Goal: Information Seeking & Learning: Learn about a topic

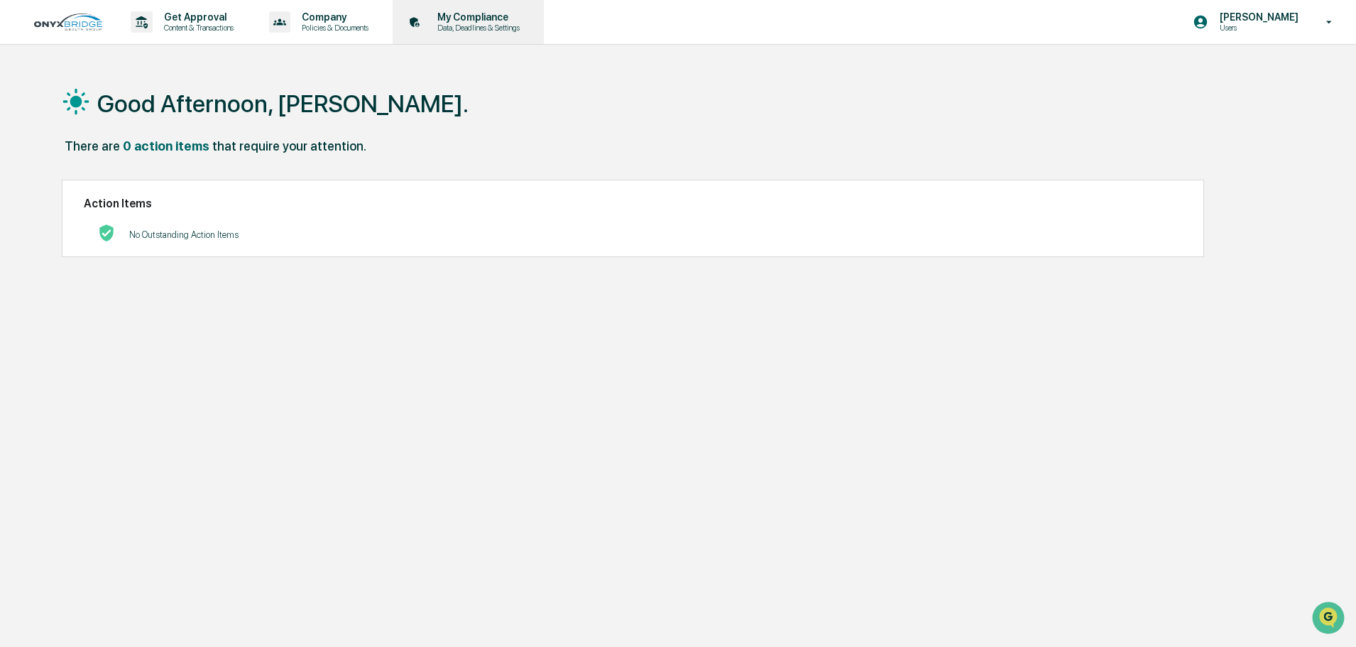
click at [498, 23] on p "Data, Deadlines & Settings" at bounding box center [476, 28] width 101 height 10
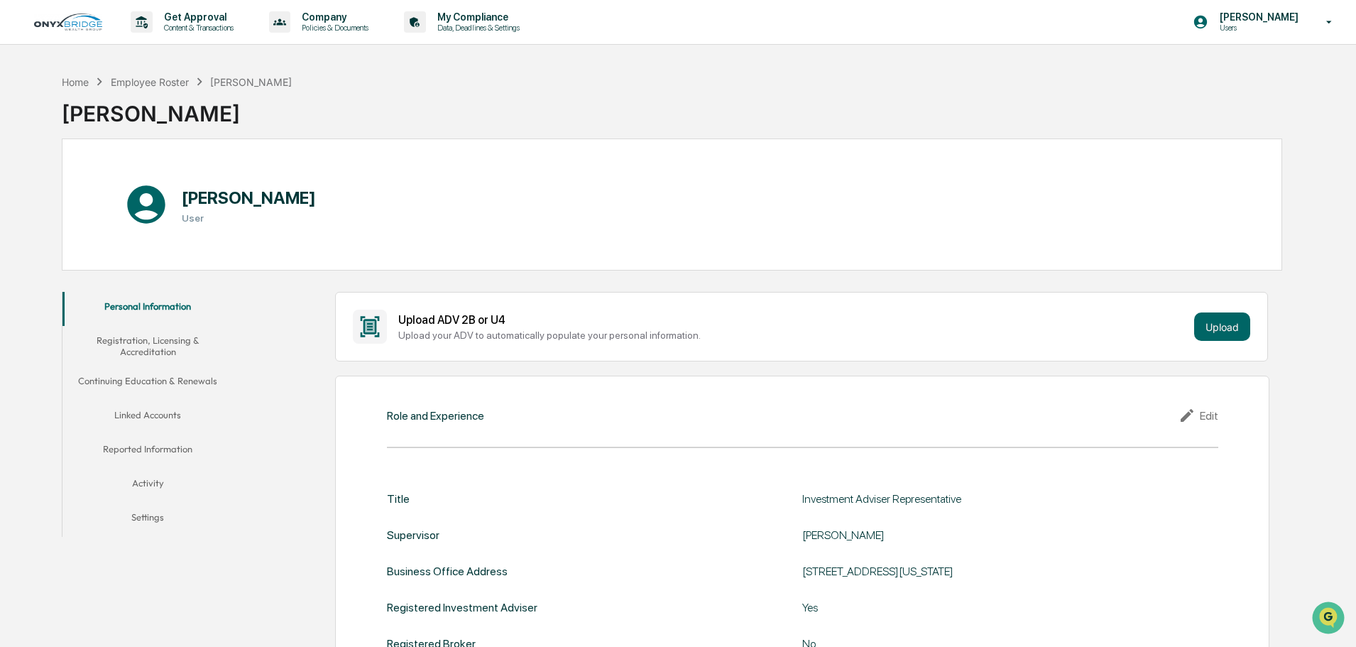
click at [170, 338] on button "Registration, Licensing & Accreditation" at bounding box center [147, 346] width 170 height 40
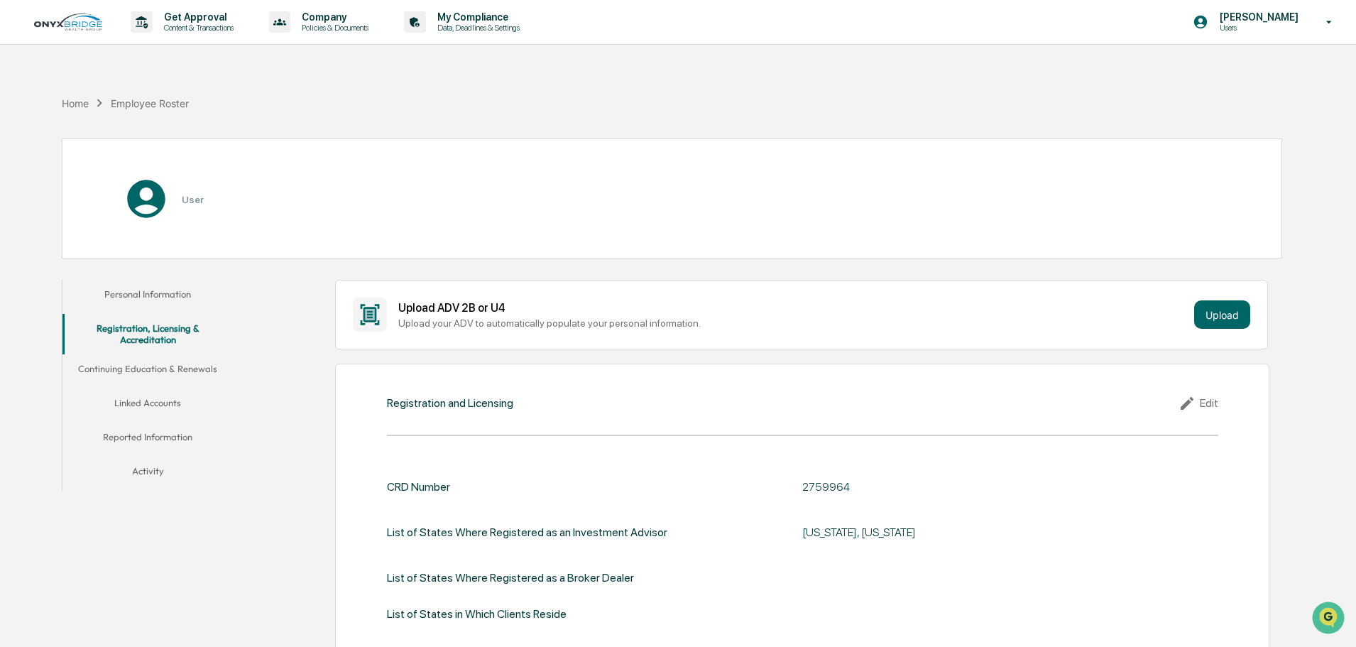
click at [162, 370] on button "Continuing Education & Renewals" at bounding box center [147, 371] width 170 height 34
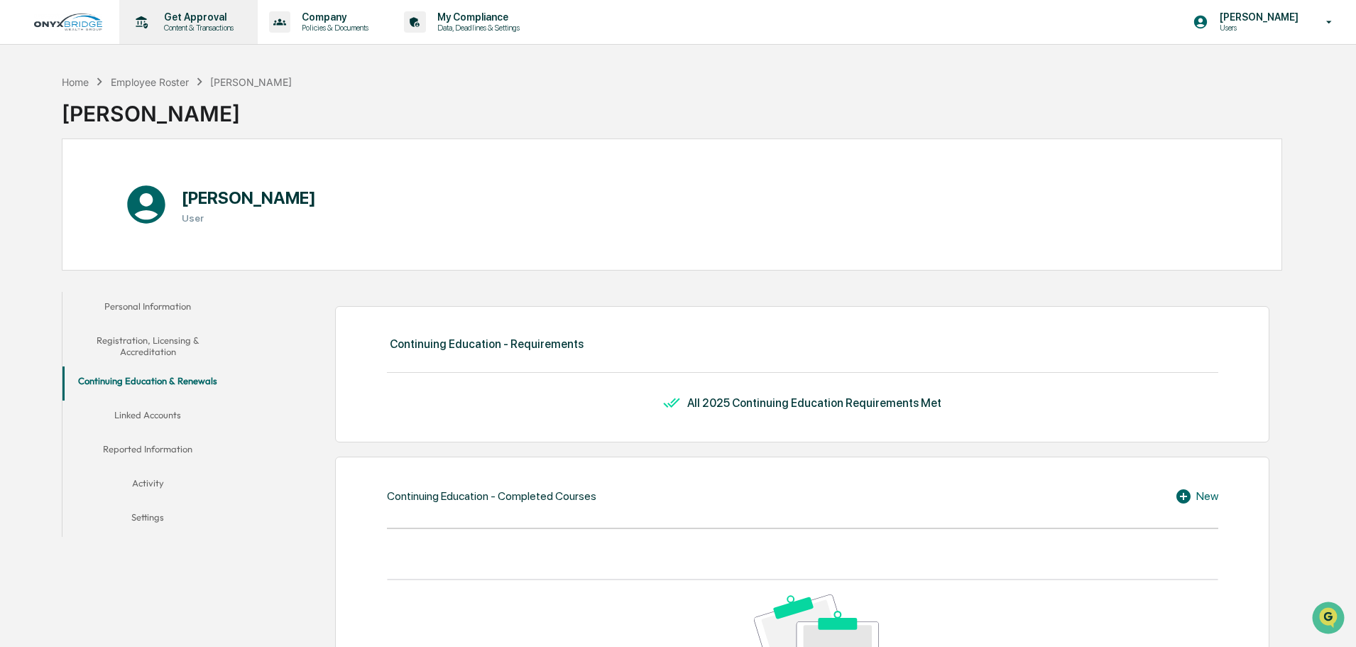
click at [199, 22] on p "Get Approval" at bounding box center [197, 16] width 88 height 11
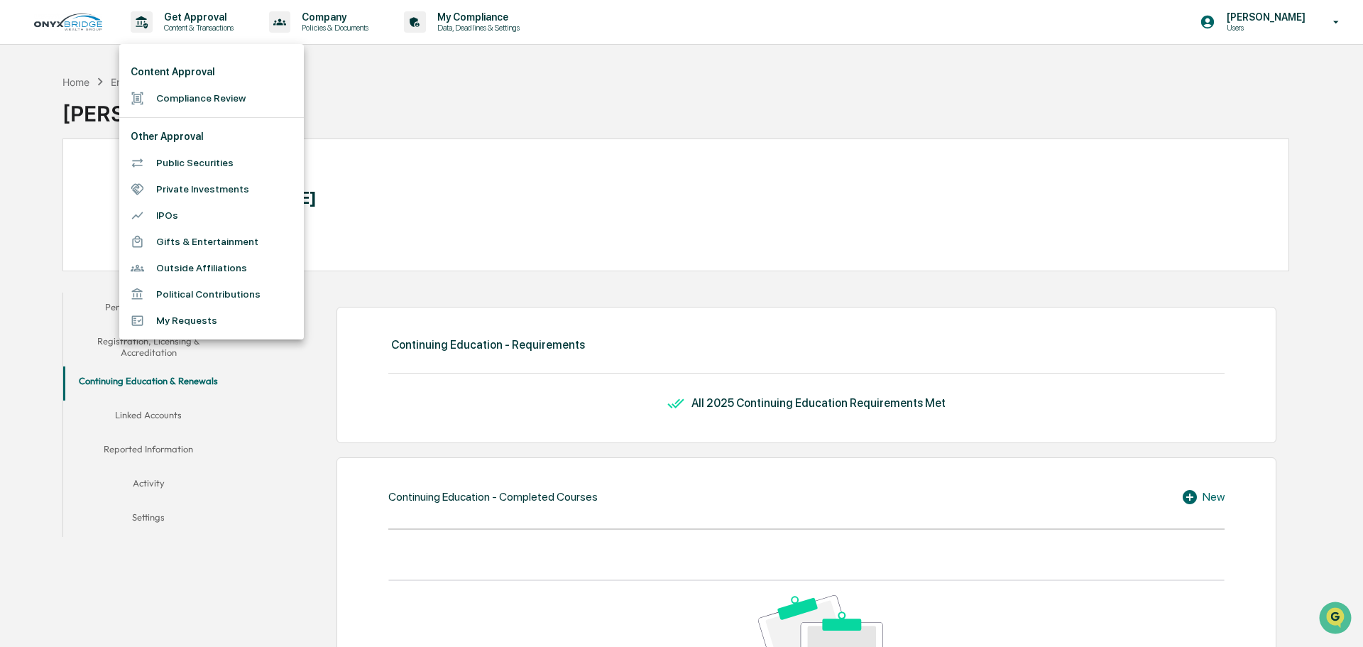
click at [325, 21] on div at bounding box center [681, 323] width 1363 height 647
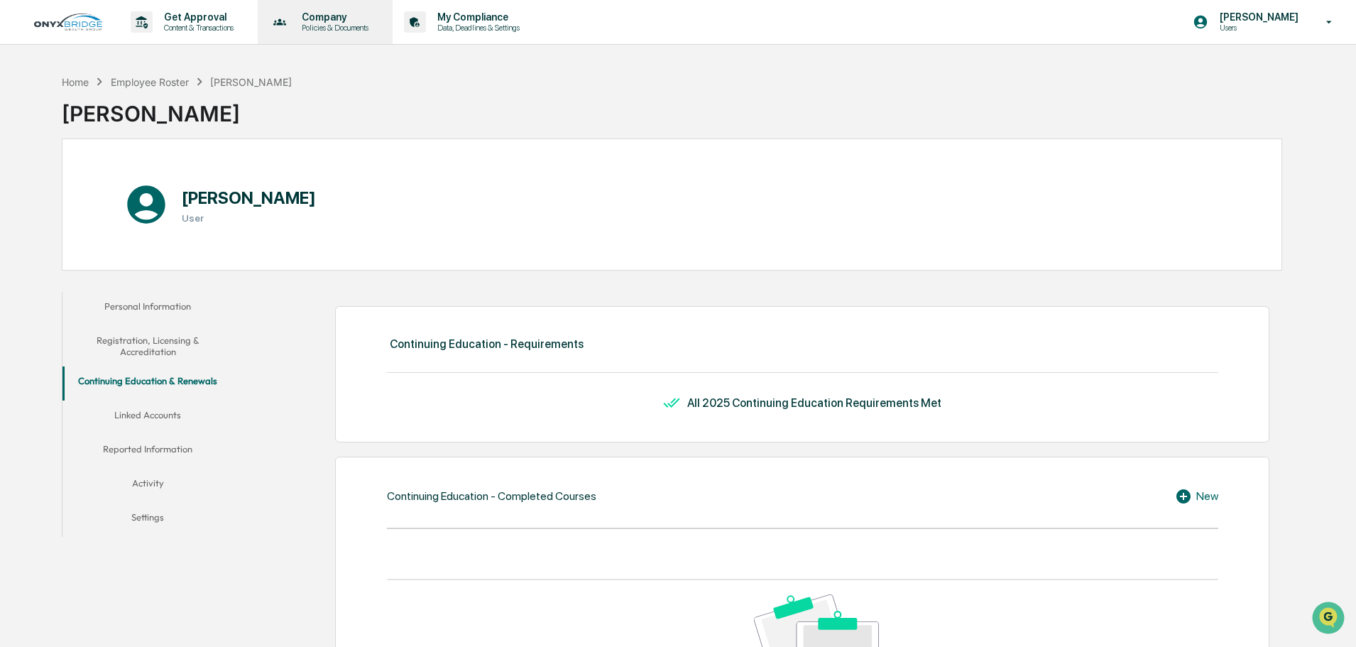
click at [339, 21] on p "Company" at bounding box center [332, 16] width 85 height 11
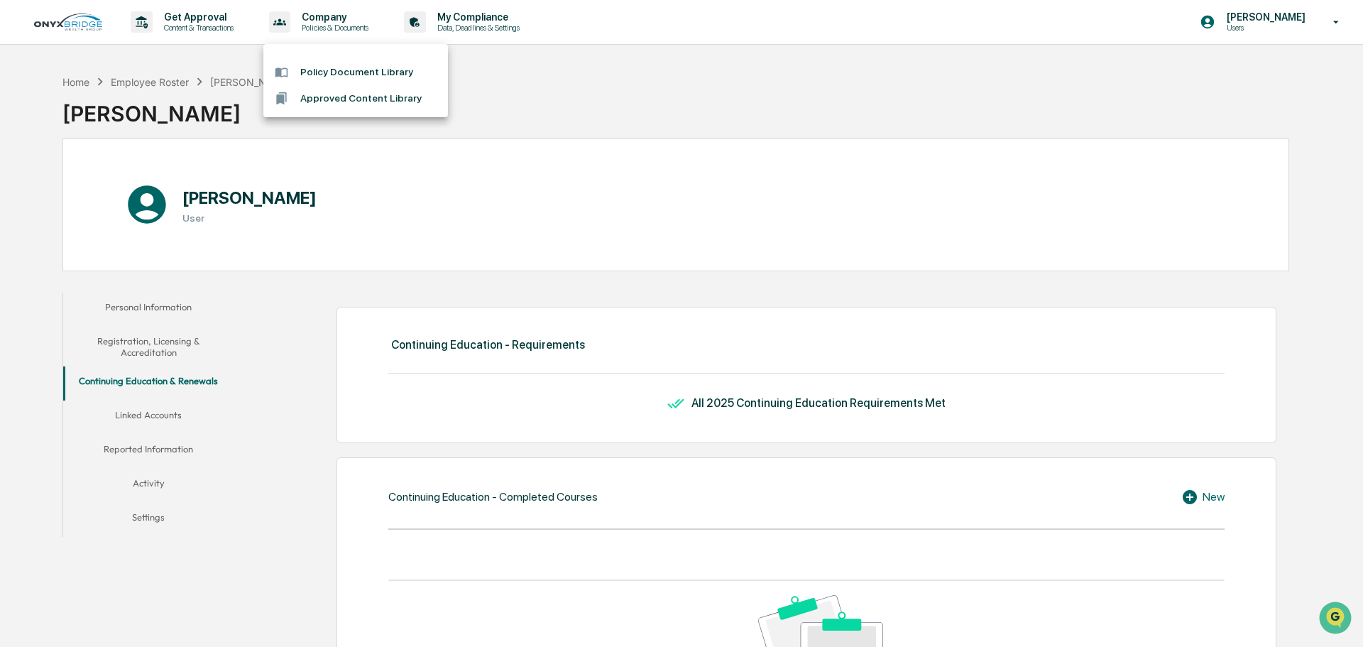
click at [350, 94] on li "Approved Content Library" at bounding box center [355, 98] width 185 height 26
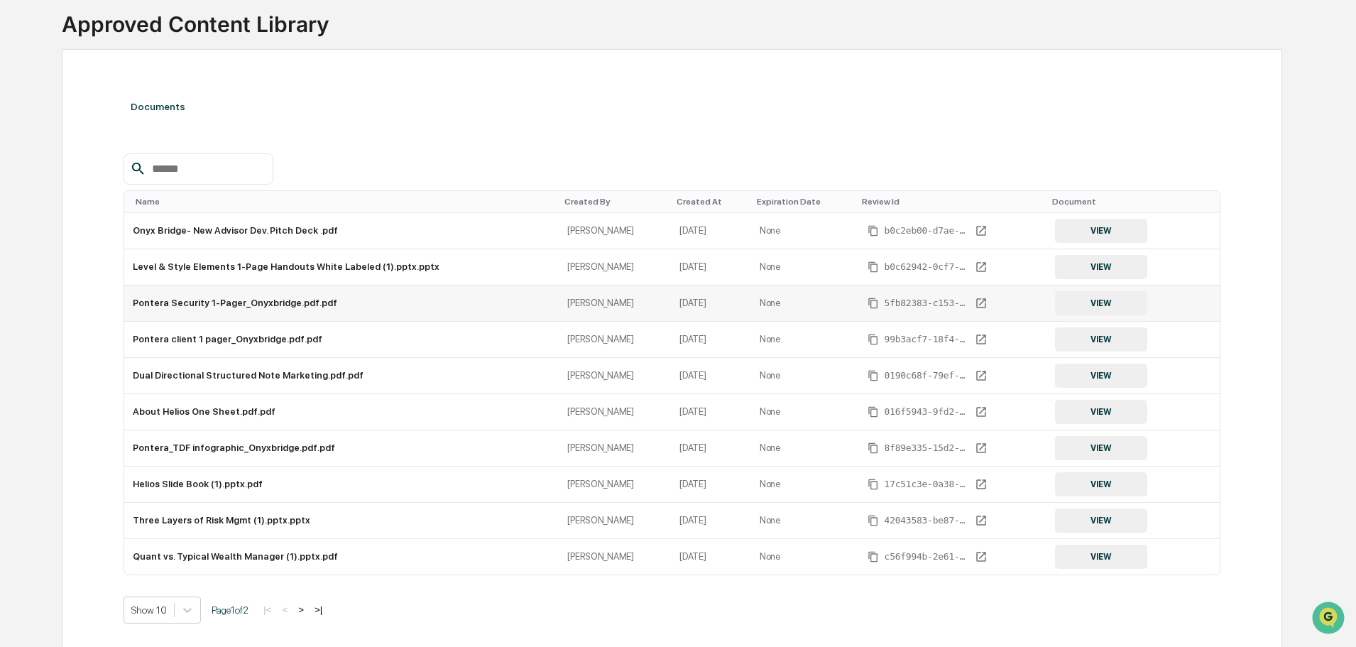
scroll to position [138, 0]
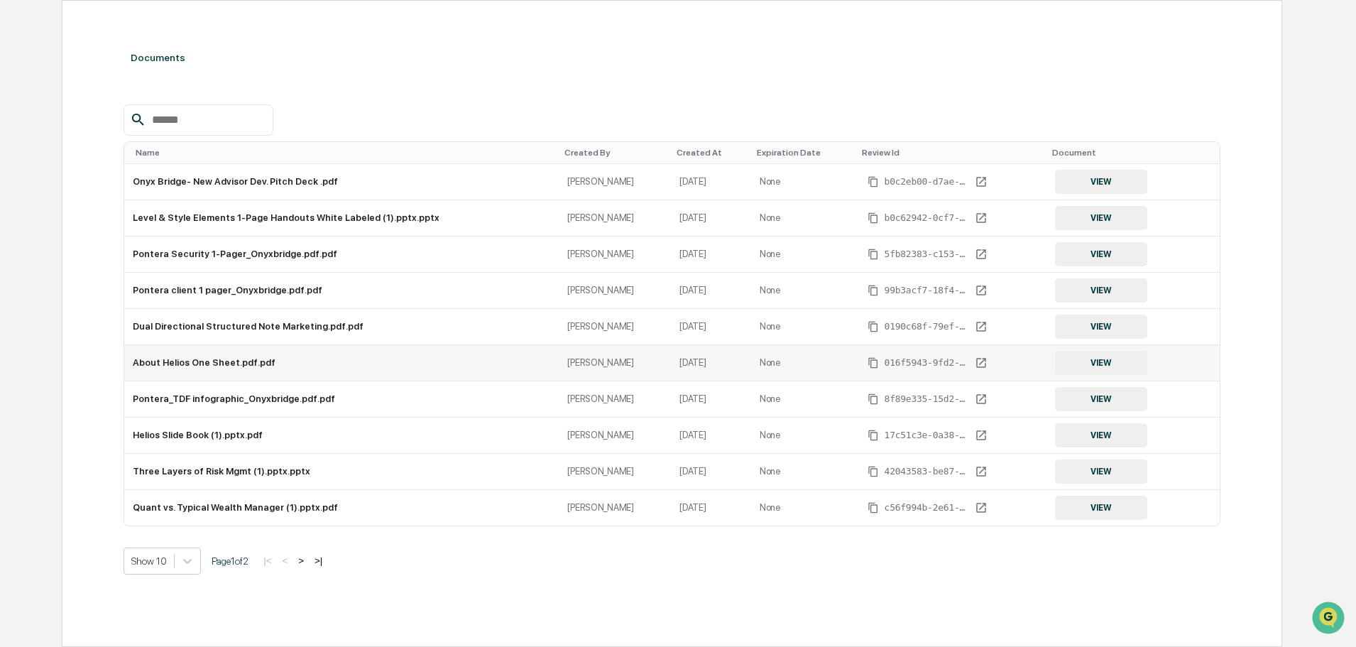
click at [1092, 365] on button "VIEW" at bounding box center [1101, 363] width 92 height 24
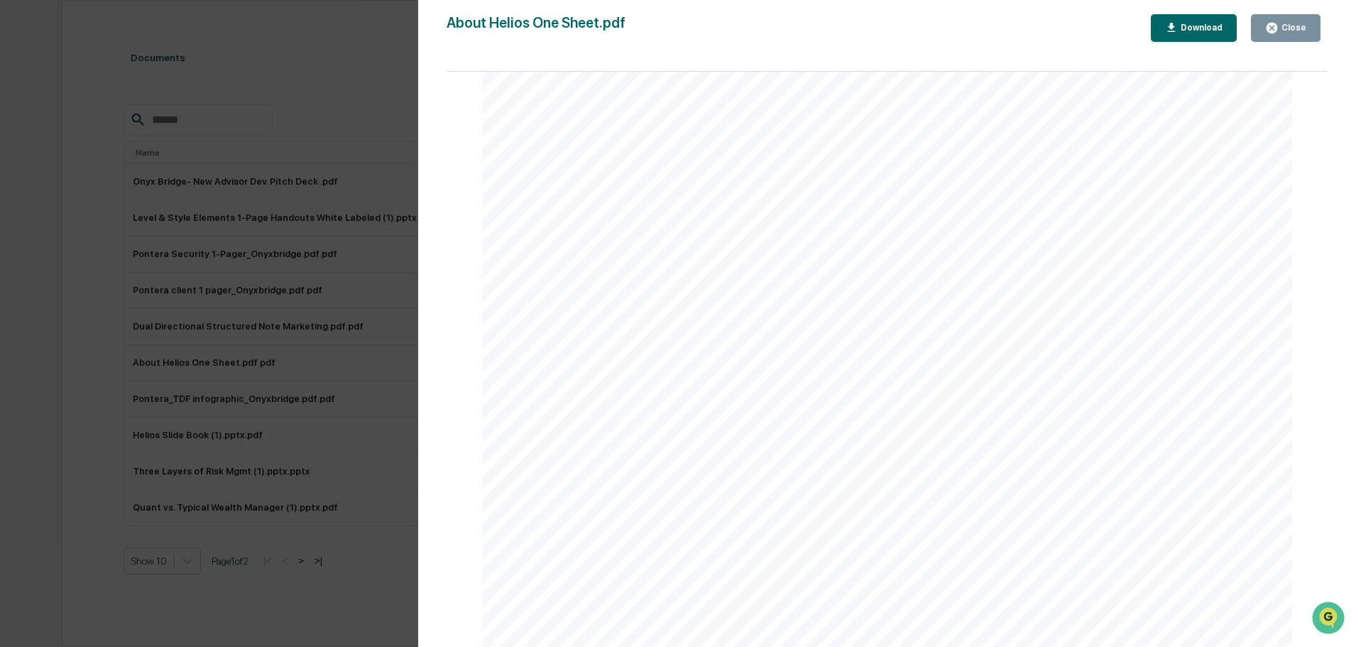
scroll to position [506, 0]
click at [1283, 26] on div "Close" at bounding box center [1292, 28] width 28 height 10
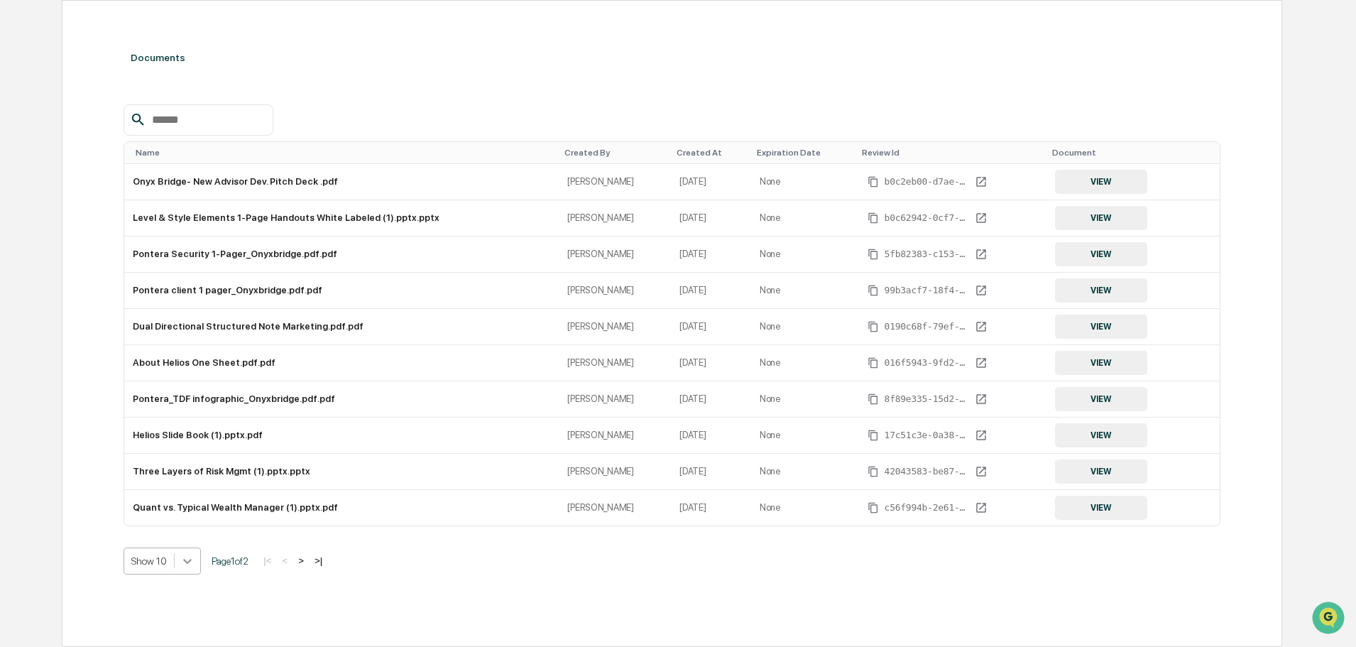
click at [185, 559] on body "Get Approval Content & Transactions Company Policies & Documents My Compliance …" at bounding box center [678, 254] width 1356 height 785
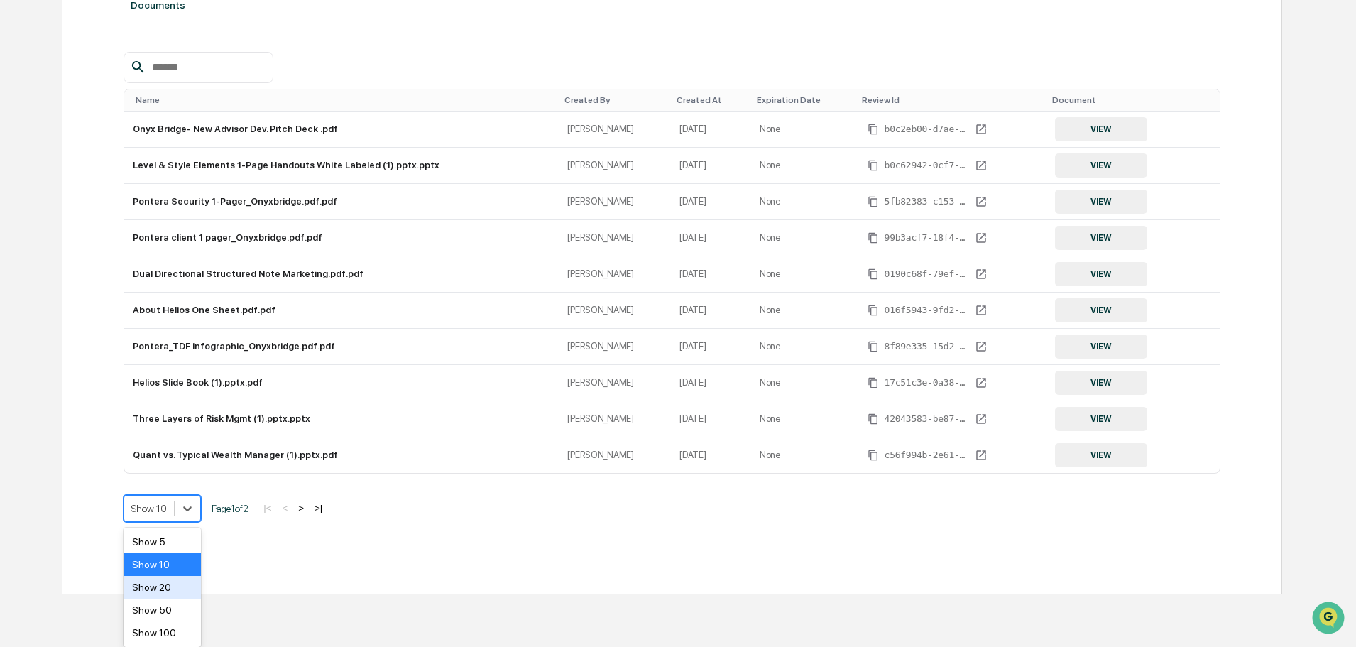
click at [168, 588] on div "Show 20" at bounding box center [162, 587] width 77 height 23
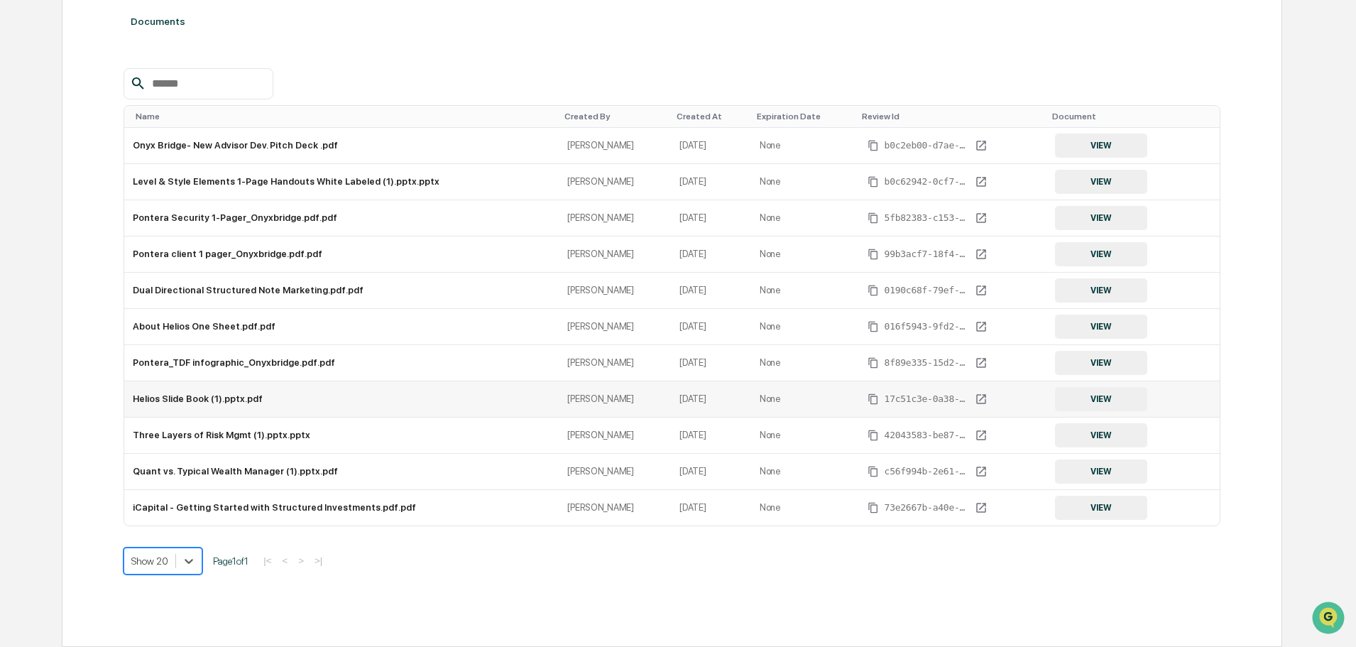
click at [1087, 402] on button "VIEW" at bounding box center [1101, 399] width 92 height 24
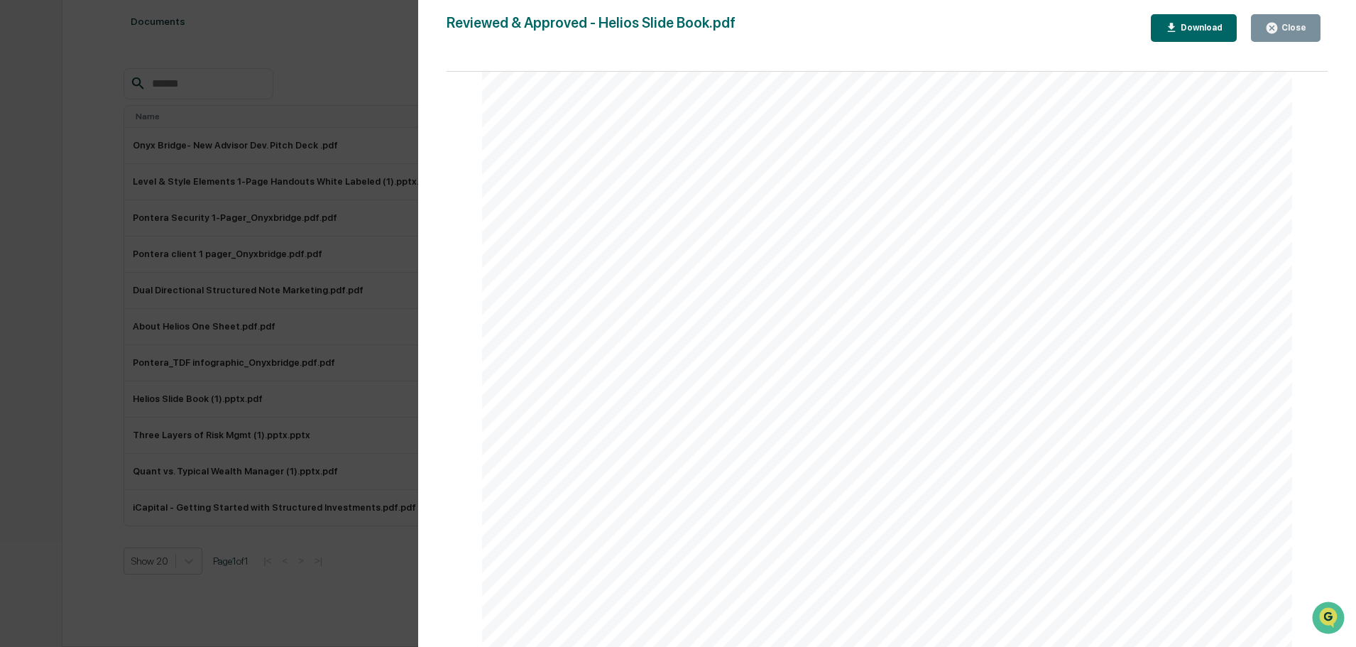
scroll to position [0, 0]
click at [1281, 35] on button "Close" at bounding box center [1286, 28] width 70 height 28
